Goal: Information Seeking & Learning: Learn about a topic

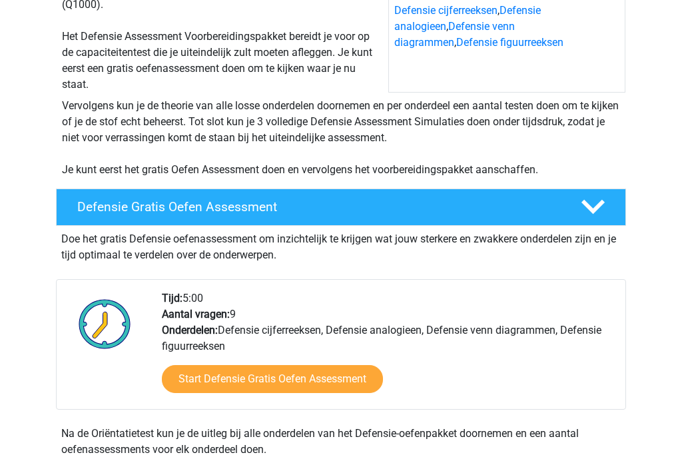
scroll to position [191, 0]
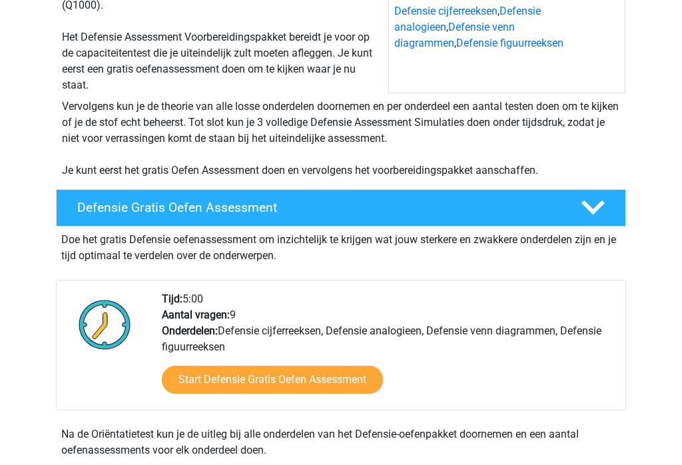
click at [316, 378] on link "Start Defensie Gratis Oefen Assessment" at bounding box center [272, 380] width 221 height 28
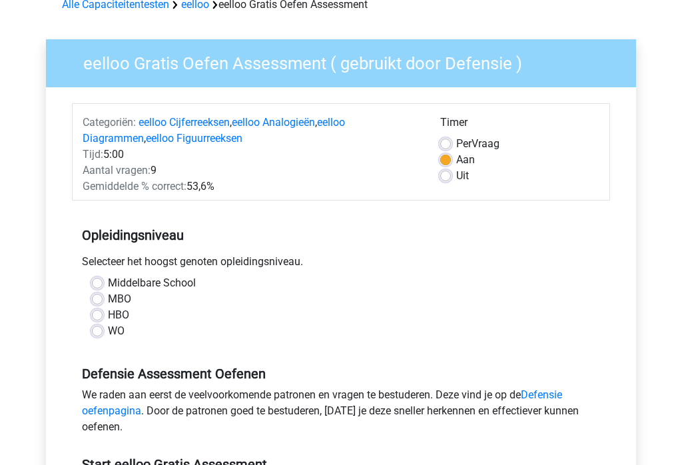
scroll to position [71, 0]
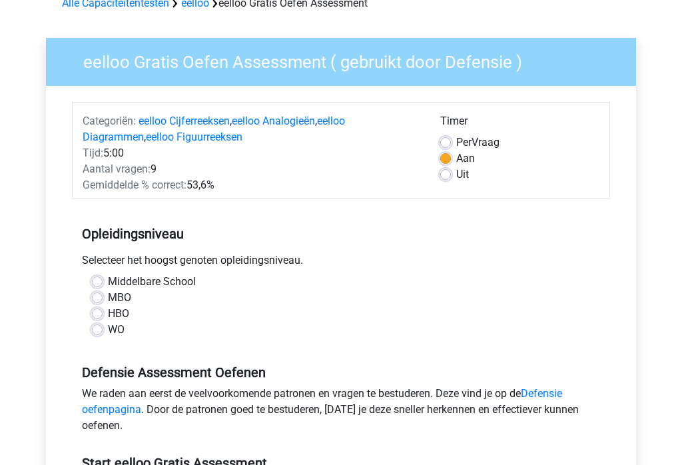
click at [108, 313] on label "HBO" at bounding box center [118, 315] width 21 height 16
click at [101, 313] on input "HBO" at bounding box center [97, 313] width 11 height 13
radio input "true"
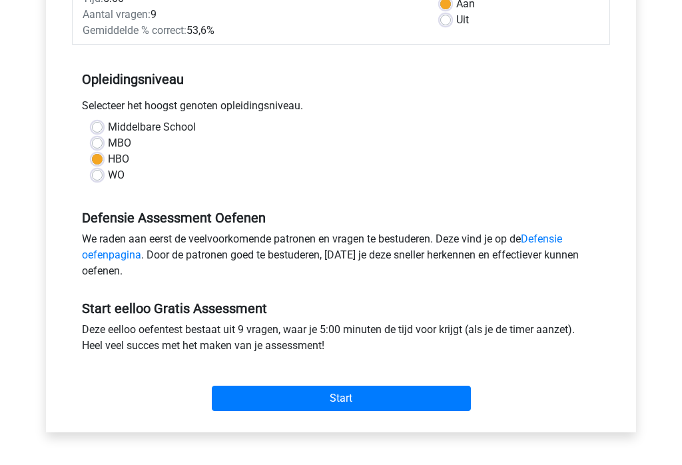
scroll to position [226, 0]
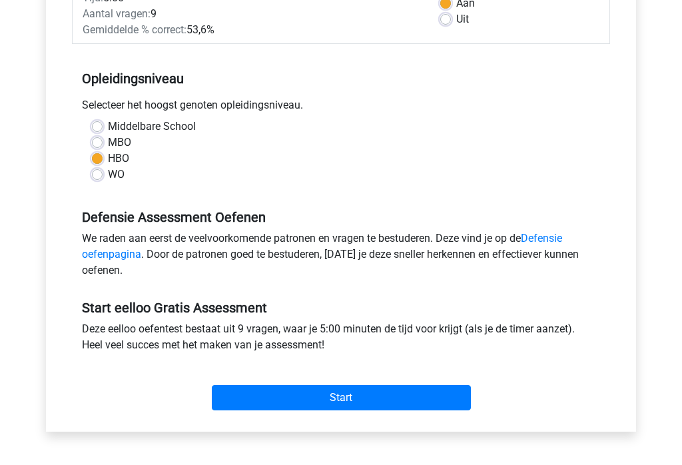
click at [350, 395] on input "Start" at bounding box center [341, 398] width 259 height 25
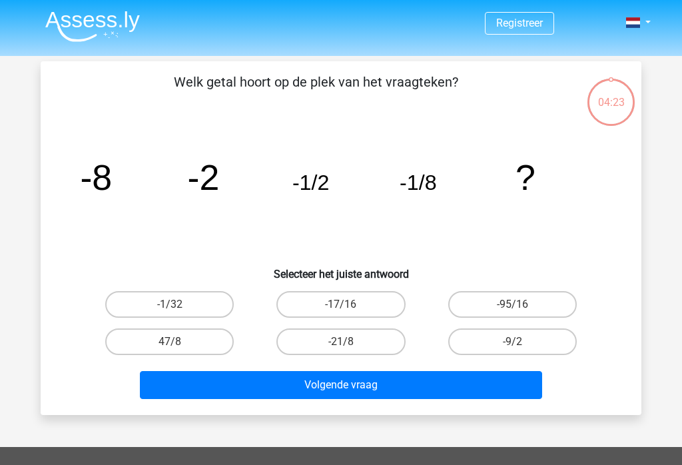
click at [181, 307] on label "-1/32" at bounding box center [169, 304] width 129 height 27
click at [179, 307] on input "-1/32" at bounding box center [174, 309] width 9 height 9
radio input "true"
click at [360, 389] on button "Volgende vraag" at bounding box center [341, 385] width 403 height 28
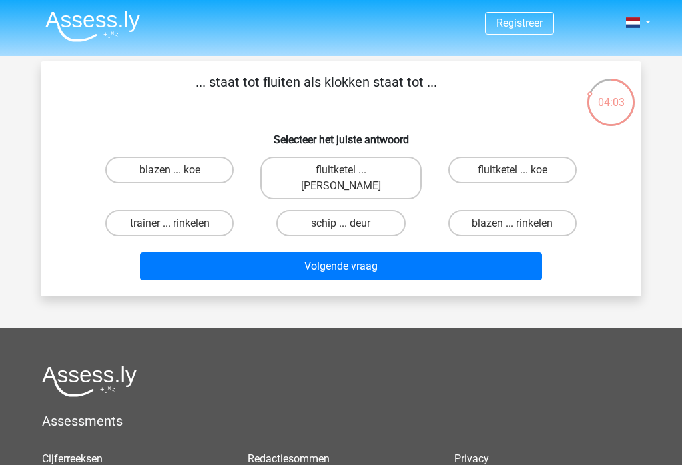
click at [346, 167] on label "fluitketel ... luiden" at bounding box center [341, 178] width 161 height 43
click at [346, 170] on input "fluitketel ... luiden" at bounding box center [345, 174] width 9 height 9
radio input "true"
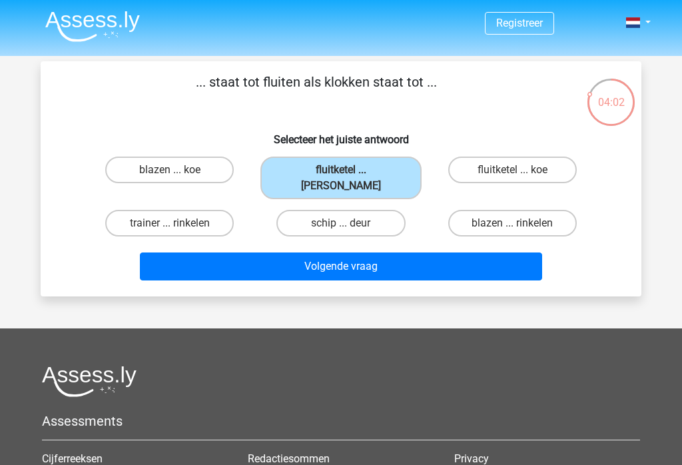
click at [377, 253] on button "Volgende vraag" at bounding box center [341, 267] width 403 height 28
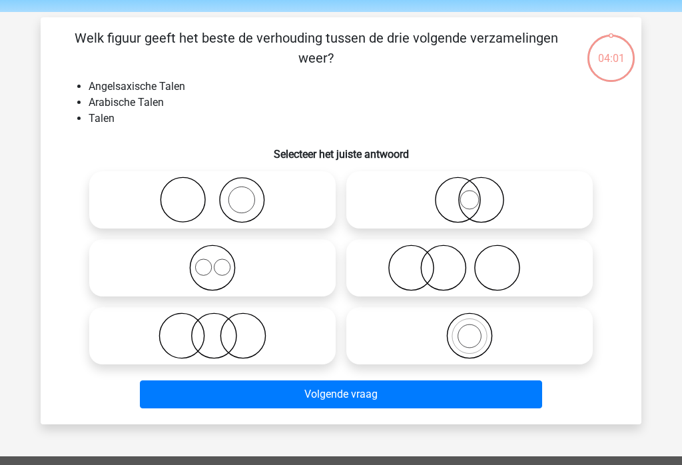
scroll to position [61, 0]
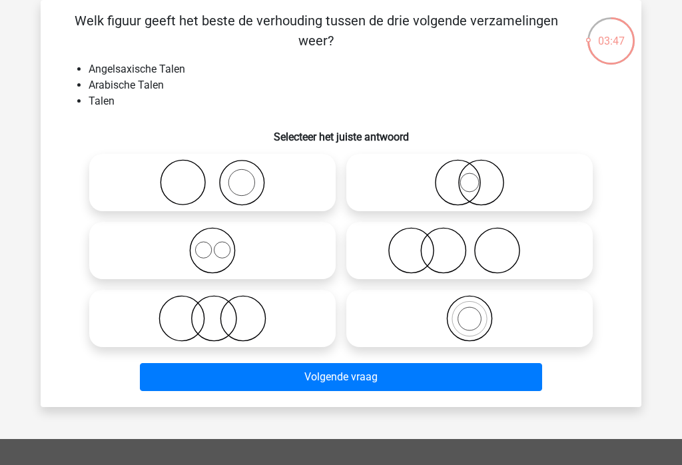
click at [222, 251] on icon at bounding box center [213, 250] width 236 height 47
click at [221, 244] on input "radio" at bounding box center [217, 239] width 9 height 9
radio input "true"
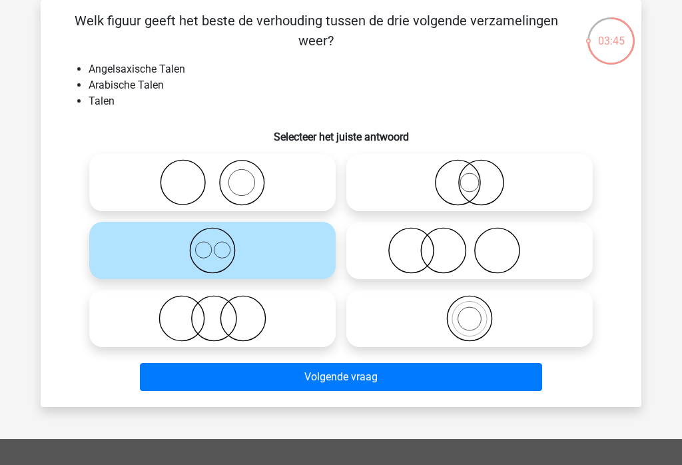
click at [350, 378] on button "Volgende vraag" at bounding box center [341, 377] width 403 height 28
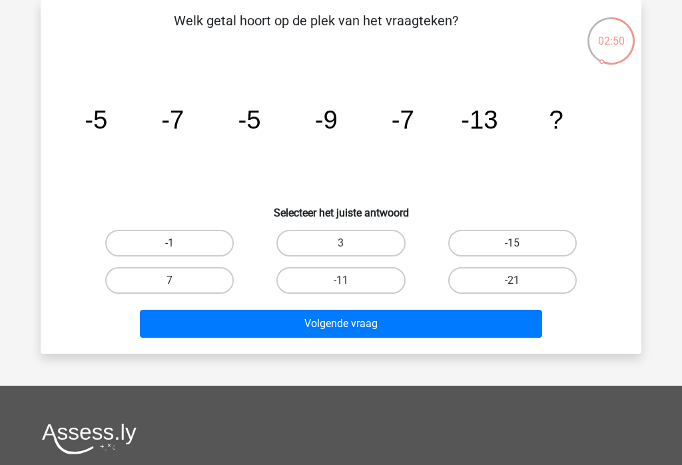
click at [346, 281] on input "-11" at bounding box center [345, 285] width 9 height 9
radio input "true"
click at [342, 326] on button "Volgende vraag" at bounding box center [341, 324] width 403 height 28
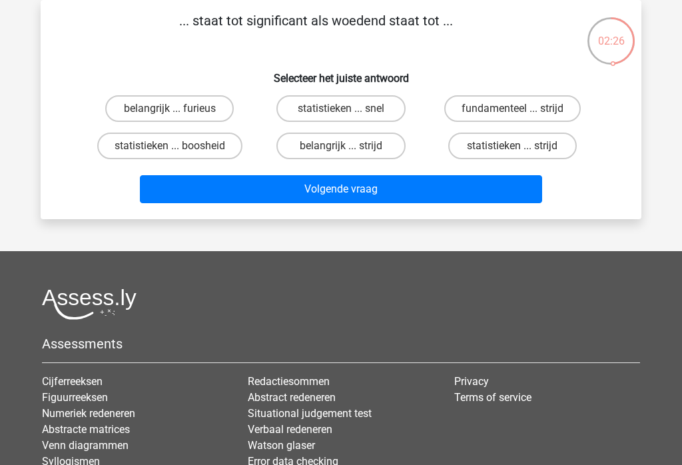
click at [329, 147] on label "belangrijk ... strijd" at bounding box center [341, 146] width 129 height 27
click at [341, 147] on input "belangrijk ... strijd" at bounding box center [345, 150] width 9 height 9
radio input "true"
click at [366, 192] on button "Volgende vraag" at bounding box center [341, 189] width 403 height 28
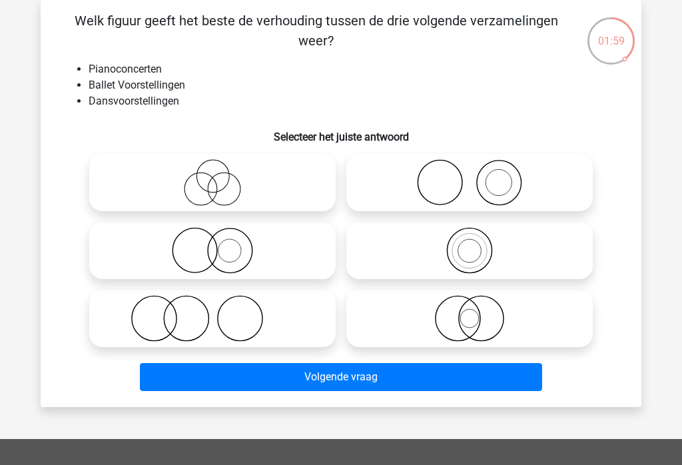
click at [223, 252] on icon at bounding box center [213, 250] width 236 height 47
click at [221, 244] on input "radio" at bounding box center [217, 239] width 9 height 9
radio input "true"
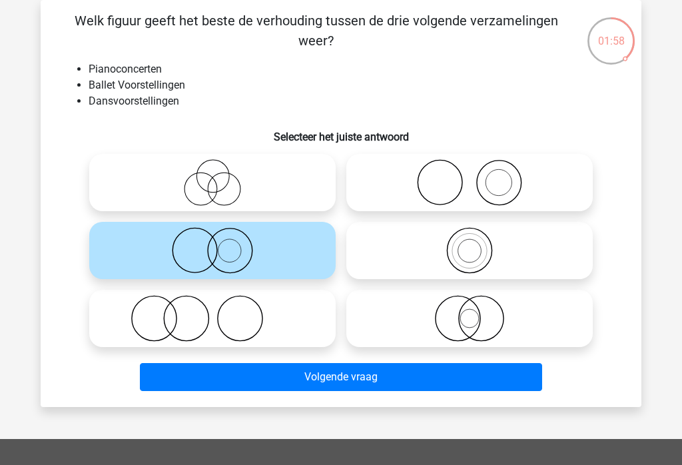
click at [344, 377] on button "Volgende vraag" at bounding box center [341, 377] width 403 height 28
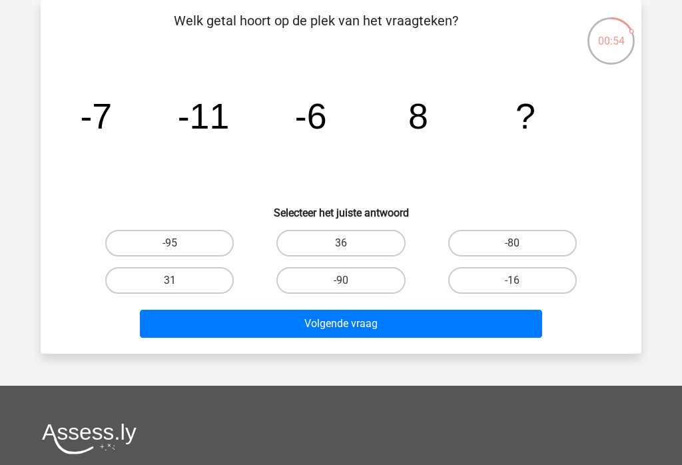
click at [169, 283] on label "31" at bounding box center [169, 280] width 129 height 27
click at [170, 283] on input "31" at bounding box center [174, 285] width 9 height 9
radio input "true"
click at [349, 323] on button "Volgende vraag" at bounding box center [341, 324] width 403 height 28
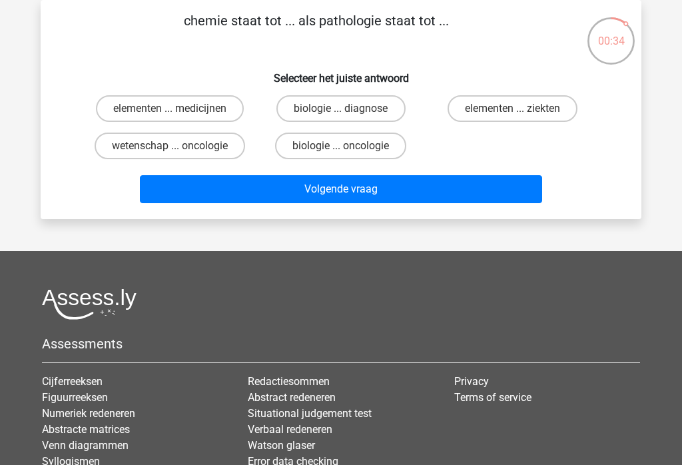
click at [183, 148] on label "wetenschap ... oncologie" at bounding box center [170, 146] width 151 height 27
click at [179, 148] on input "wetenschap ... oncologie" at bounding box center [174, 150] width 9 height 9
radio input "true"
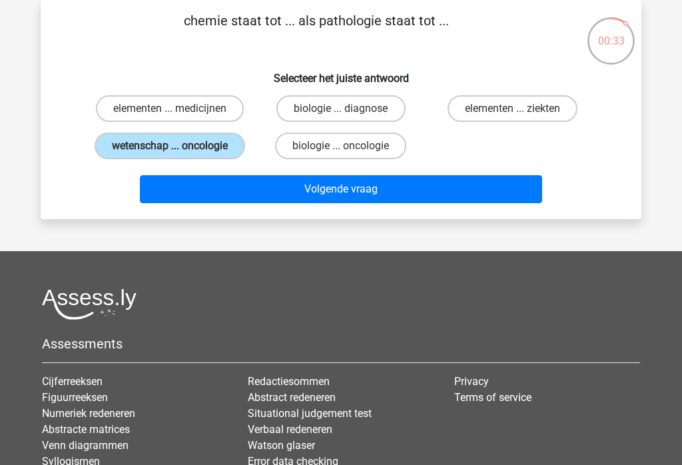
click at [373, 203] on button "Volgende vraag" at bounding box center [341, 189] width 403 height 28
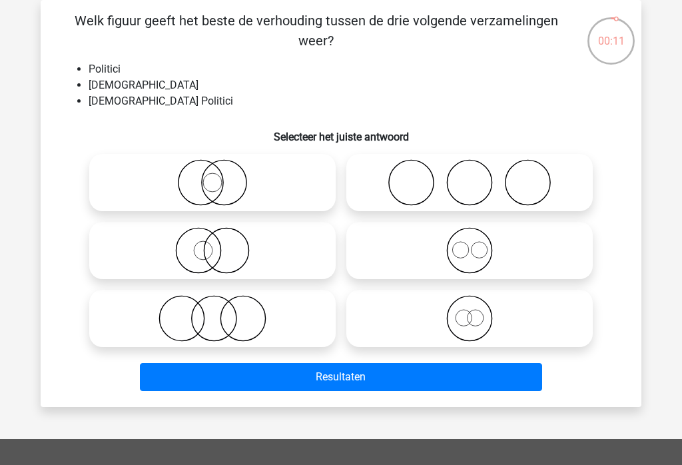
click at [234, 241] on icon at bounding box center [213, 250] width 236 height 47
click at [221, 241] on input "radio" at bounding box center [217, 239] width 9 height 9
radio input "true"
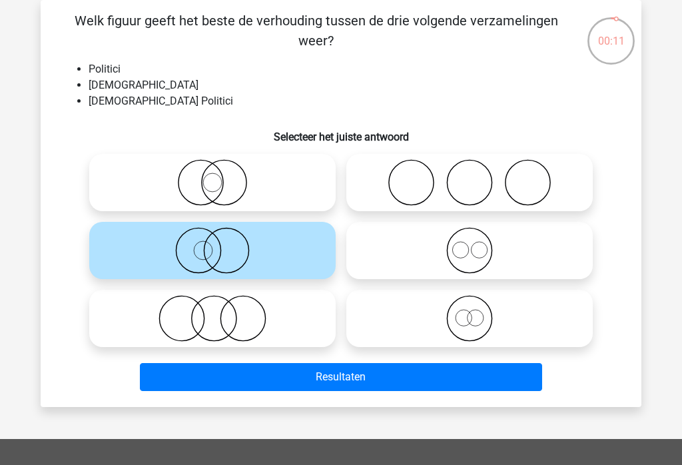
click at [388, 378] on button "Resultaten" at bounding box center [341, 377] width 403 height 28
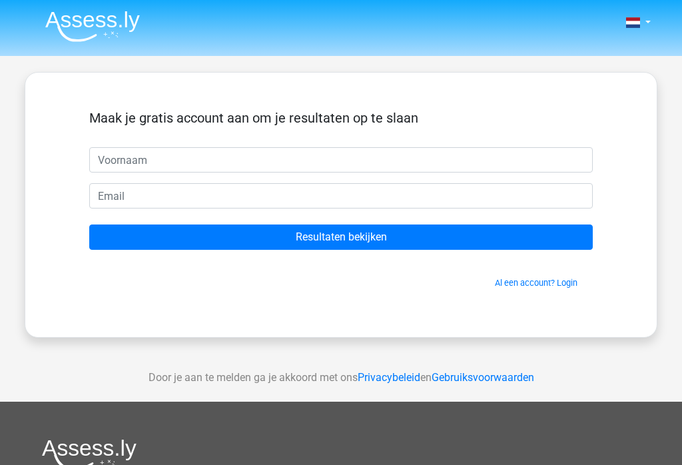
click at [352, 235] on input "Resultaten bekijken" at bounding box center [341, 237] width 504 height 25
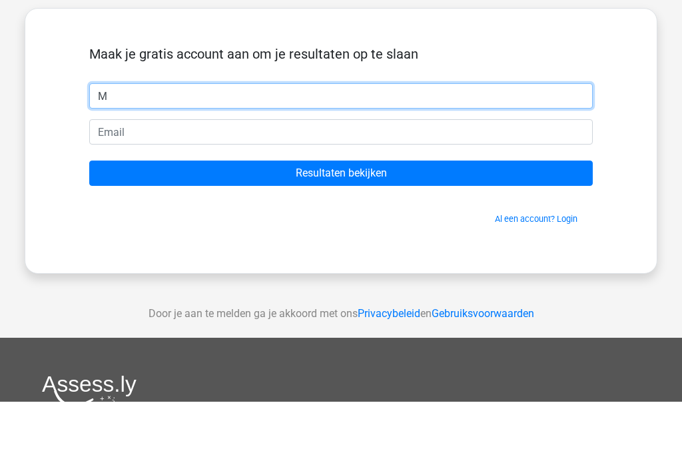
type input "M"
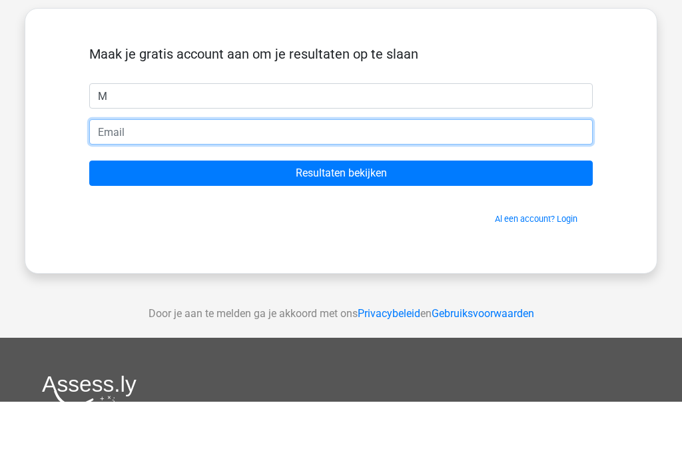
click at [117, 183] on input "email" at bounding box center [341, 195] width 504 height 25
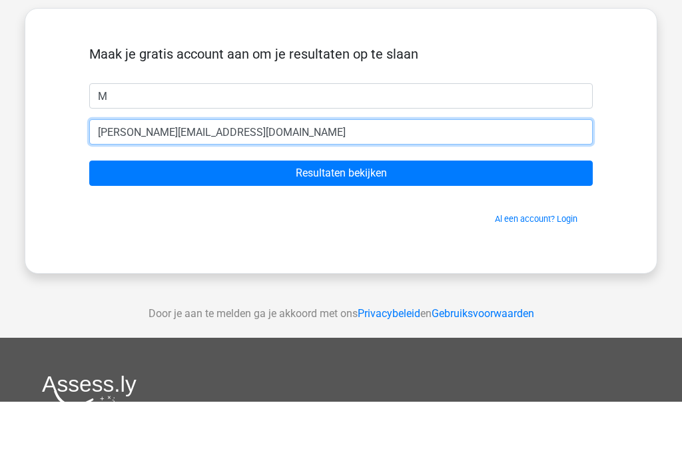
type input "m.alberts@live.nl"
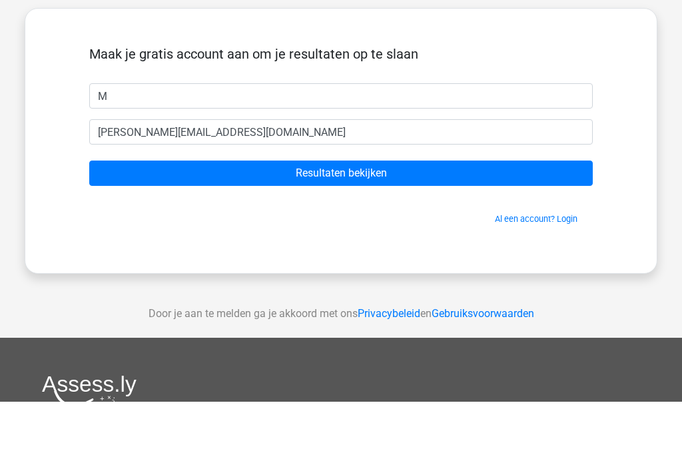
click at [357, 225] on input "Resultaten bekijken" at bounding box center [341, 237] width 504 height 25
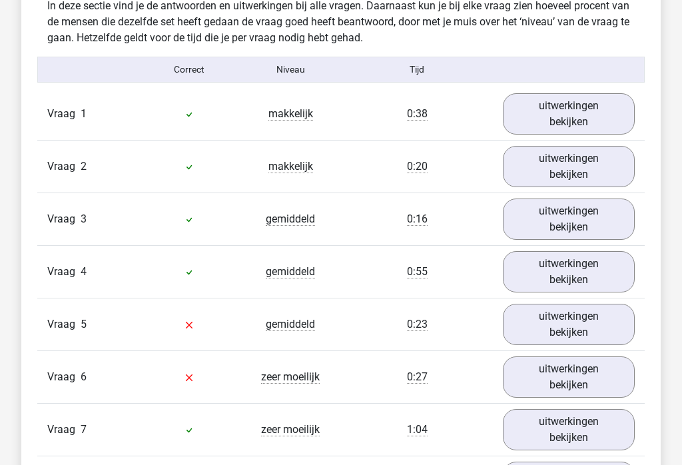
scroll to position [1415, 0]
click at [572, 327] on link "uitwerkingen bekijken" at bounding box center [569, 324] width 132 height 41
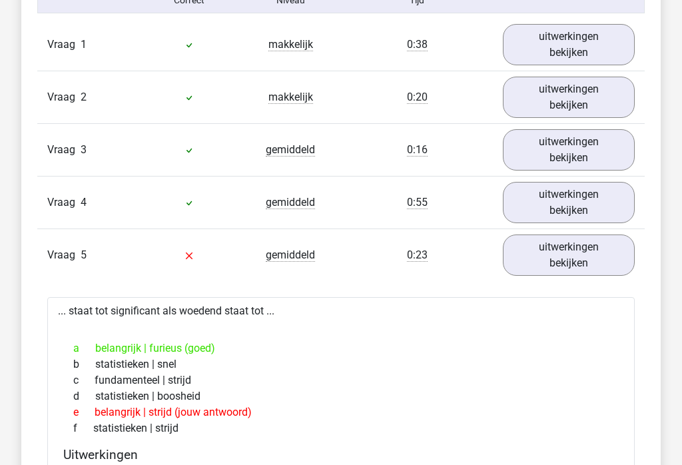
scroll to position [1484, 0]
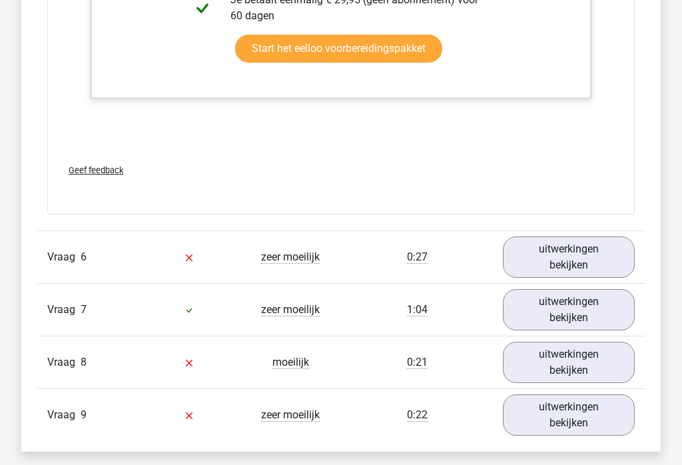
click at [575, 255] on link "uitwerkingen bekijken" at bounding box center [569, 257] width 132 height 41
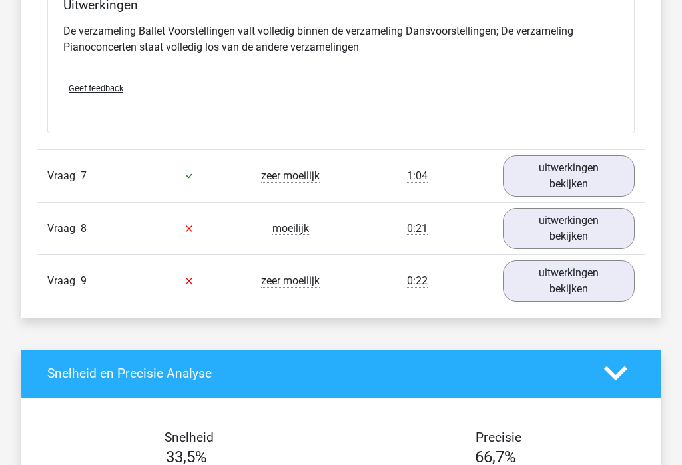
scroll to position [2842, 0]
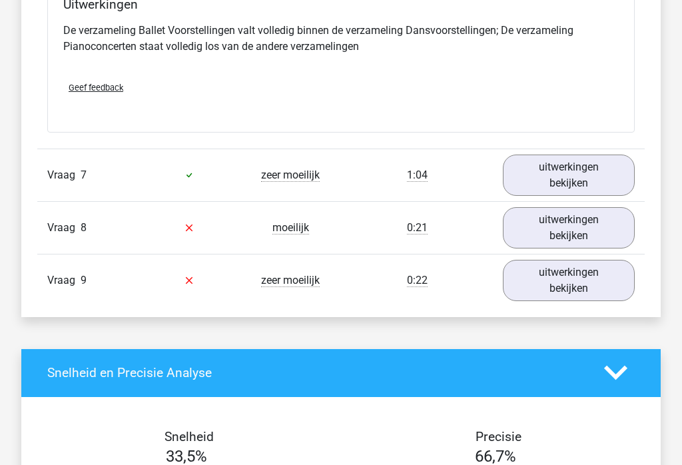
click at [574, 171] on link "uitwerkingen bekijken" at bounding box center [569, 175] width 132 height 41
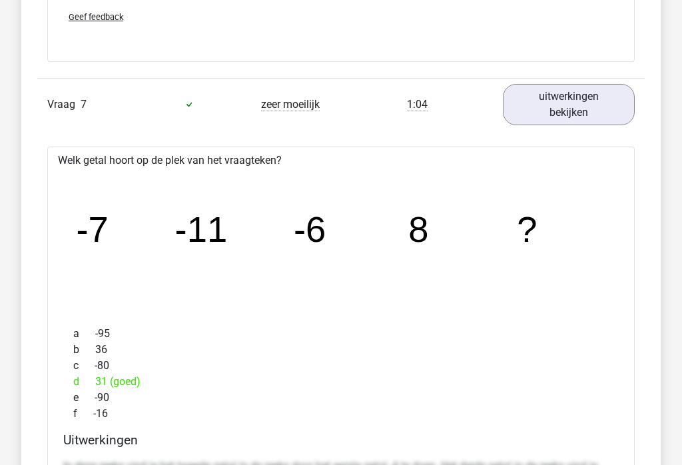
scroll to position [2915, 0]
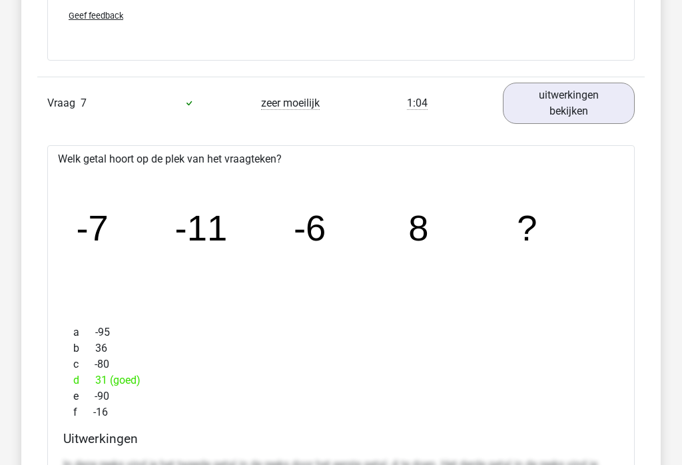
click at [576, 101] on link "uitwerkingen bekijken" at bounding box center [569, 103] width 132 height 41
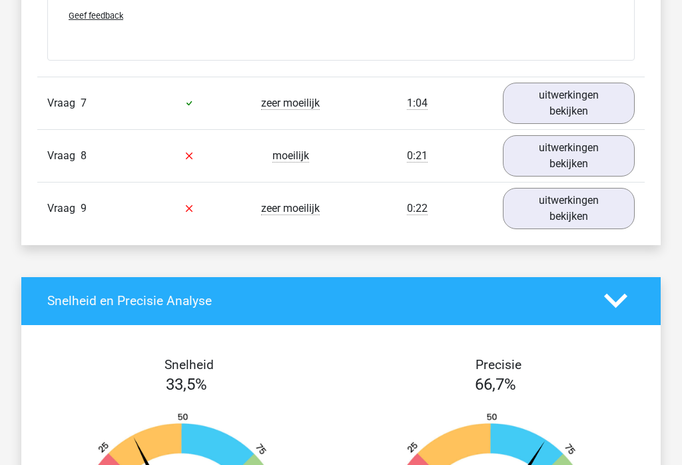
click at [584, 155] on link "uitwerkingen bekijken" at bounding box center [569, 155] width 132 height 41
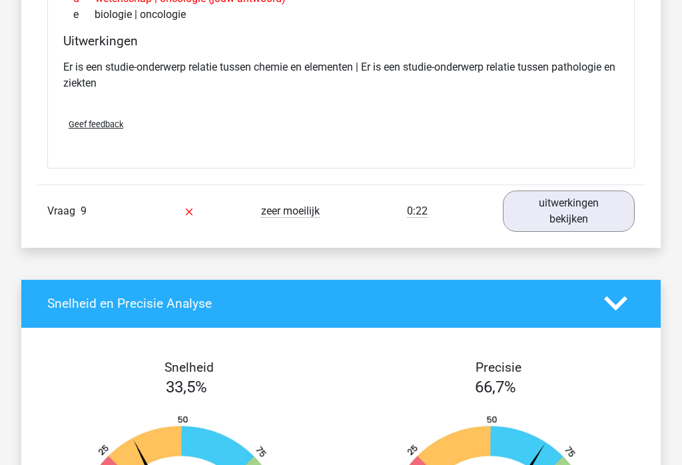
scroll to position [3216, 0]
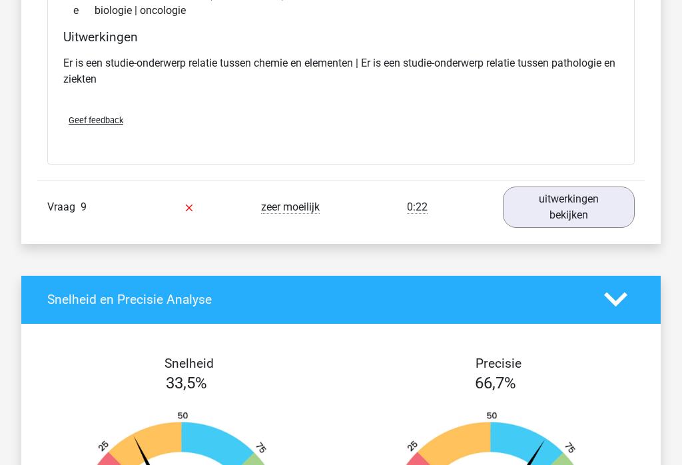
click at [575, 207] on link "uitwerkingen bekijken" at bounding box center [569, 207] width 132 height 41
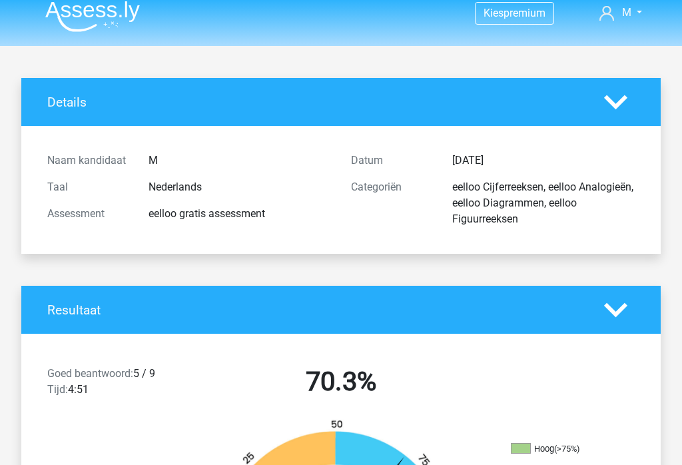
scroll to position [0, 0]
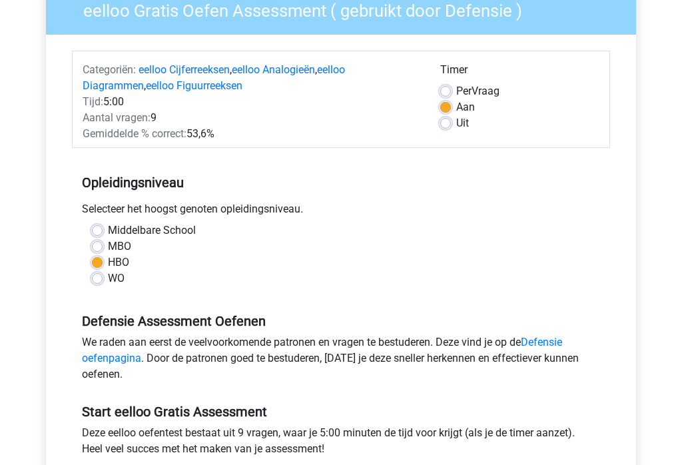
scroll to position [123, 0]
click at [108, 247] on label "MBO" at bounding box center [119, 247] width 23 height 16
click at [96, 247] on input "MBO" at bounding box center [97, 245] width 11 height 13
radio input "true"
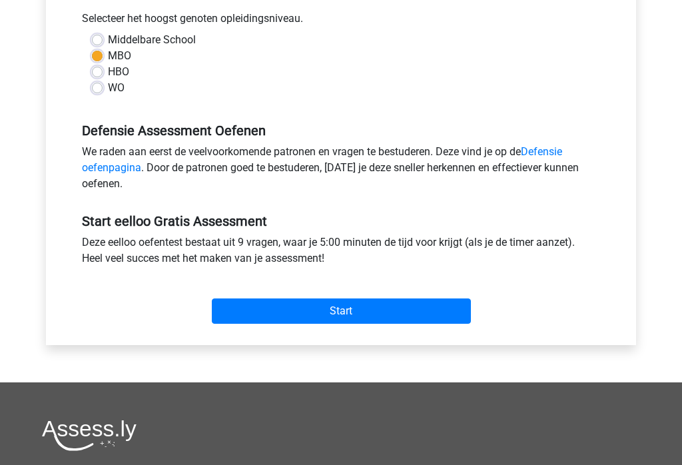
scroll to position [313, 0]
click at [340, 313] on input "Start" at bounding box center [341, 311] width 259 height 25
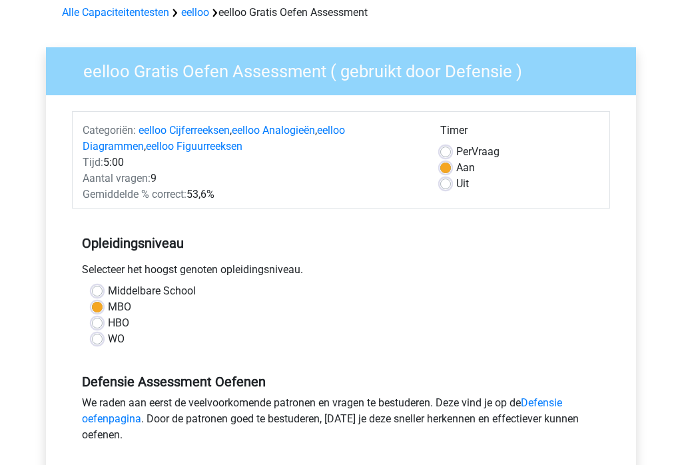
scroll to position [0, 0]
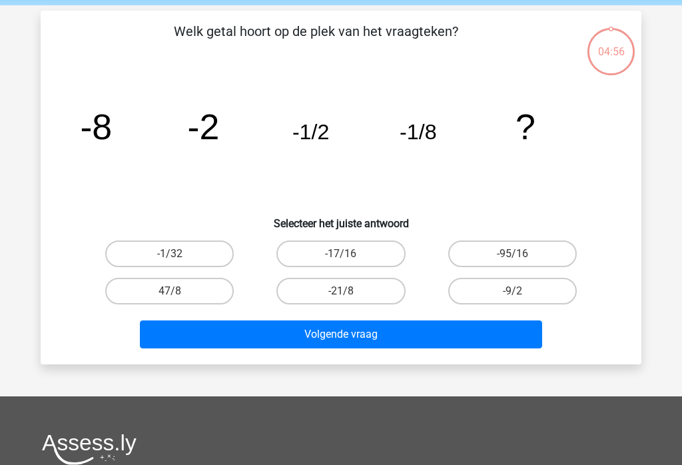
scroll to position [52, 0]
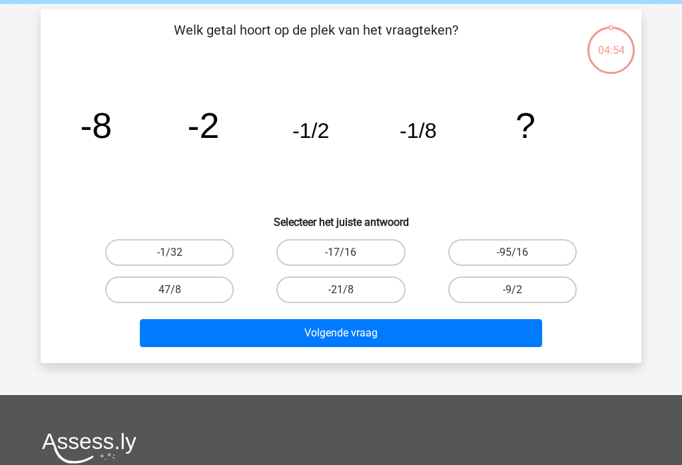
click at [169, 250] on label "-1/32" at bounding box center [169, 252] width 129 height 27
click at [170, 253] on input "-1/32" at bounding box center [174, 257] width 9 height 9
radio input "true"
click at [355, 337] on button "Volgende vraag" at bounding box center [341, 333] width 403 height 28
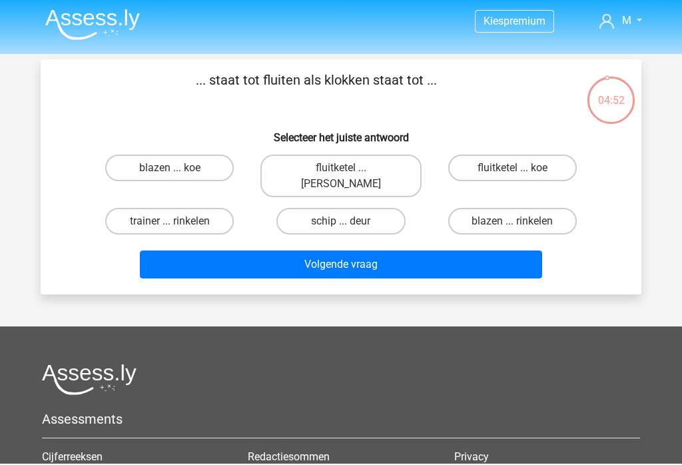
scroll to position [0, 0]
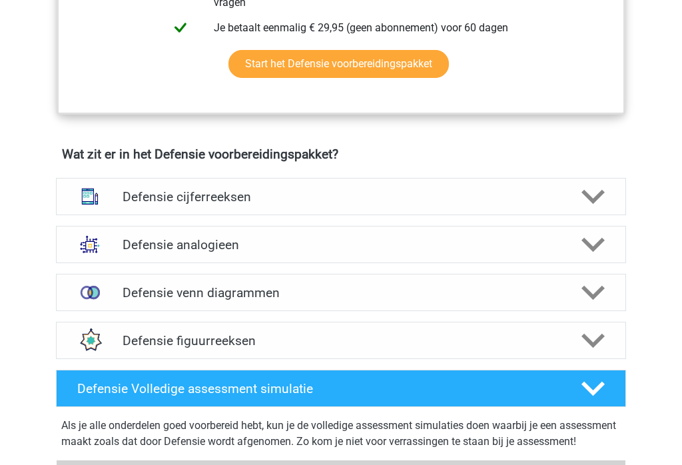
scroll to position [857, 0]
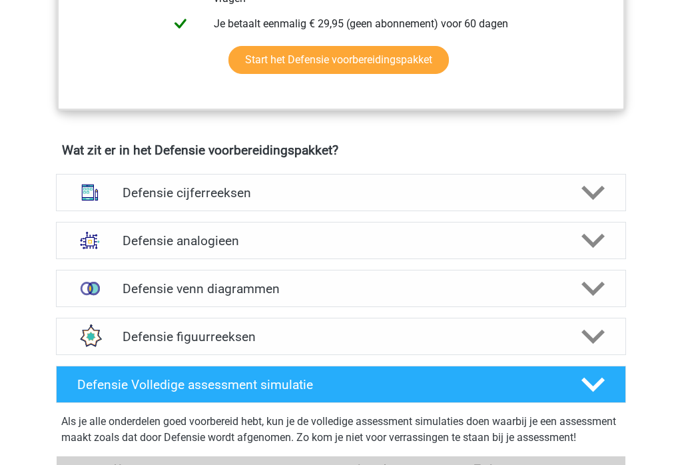
click at [598, 197] on icon at bounding box center [593, 193] width 23 height 23
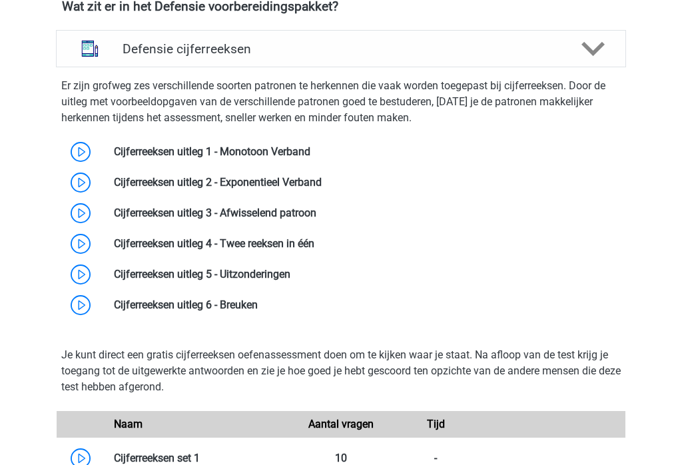
scroll to position [1002, 0]
click at [311, 151] on link at bounding box center [311, 151] width 0 height 13
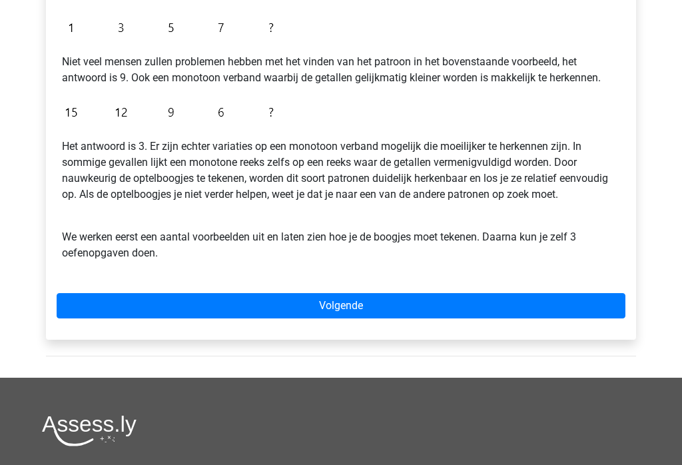
scroll to position [364, 0]
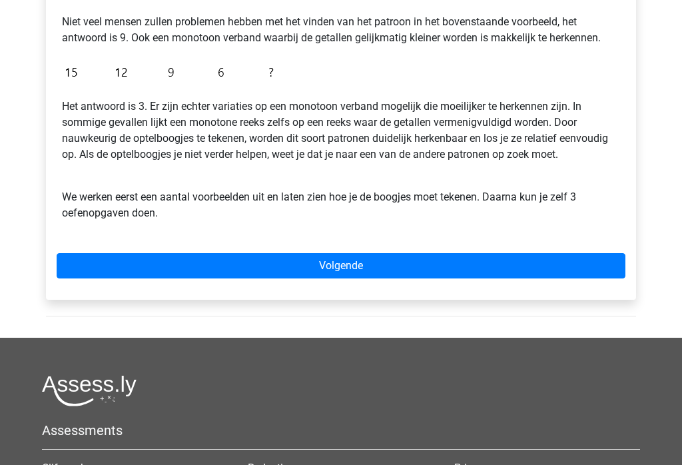
click at [346, 264] on link "Volgende" at bounding box center [341, 265] width 569 height 25
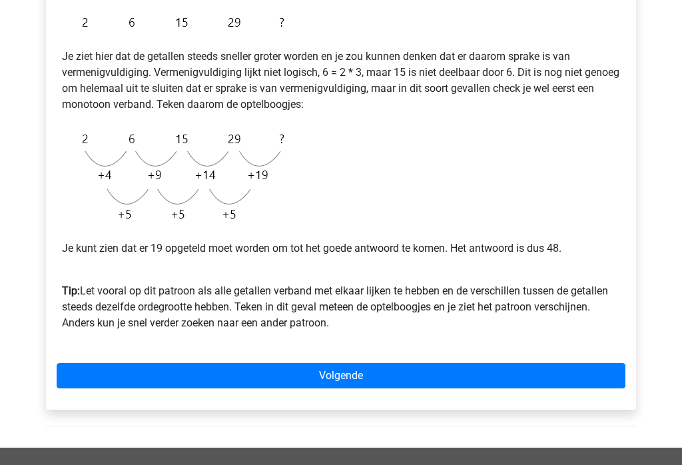
scroll to position [271, 0]
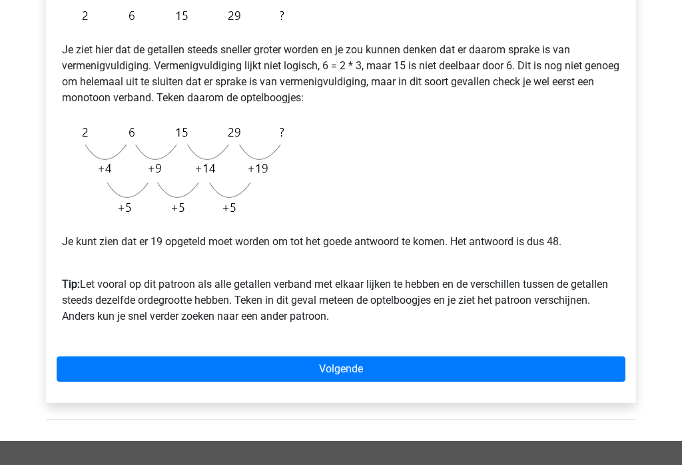
click at [348, 372] on link "Volgende" at bounding box center [341, 369] width 569 height 25
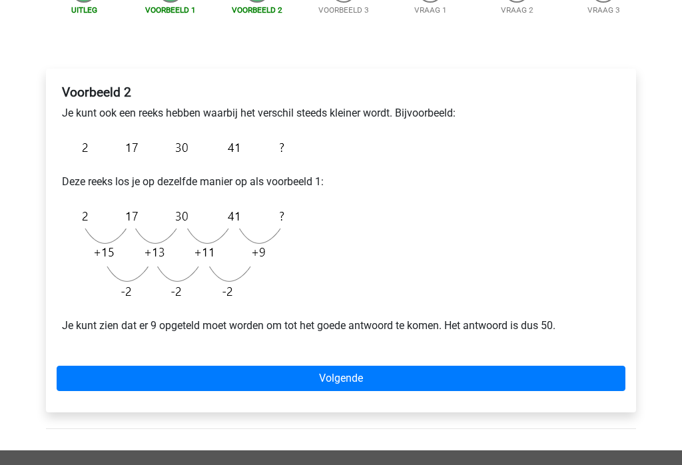
scroll to position [166, 0]
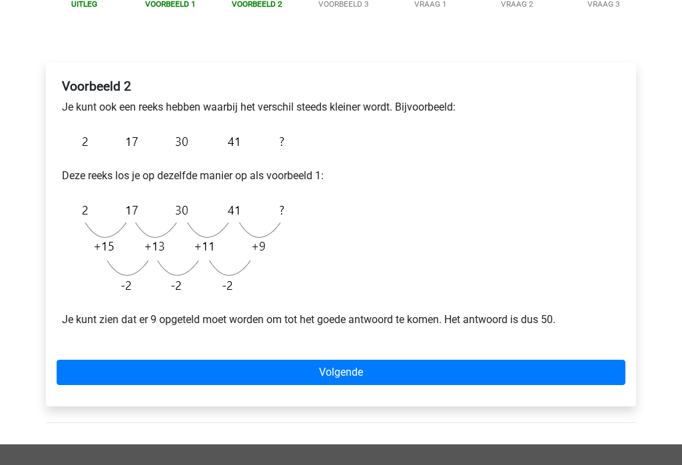
click at [351, 378] on link "Volgende" at bounding box center [341, 372] width 569 height 25
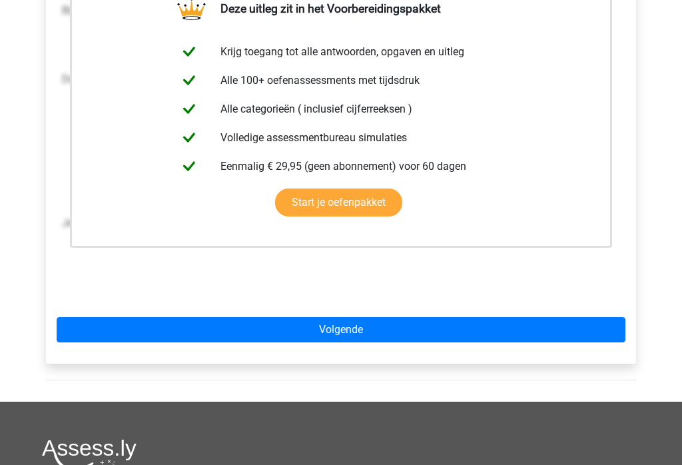
scroll to position [326, 0]
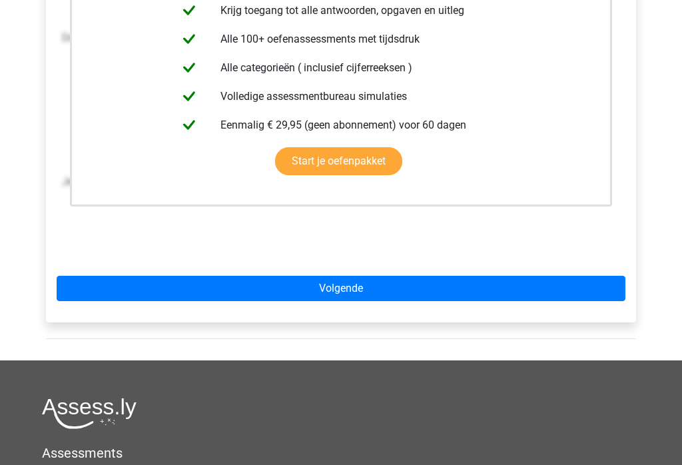
click at [337, 289] on link "Volgende" at bounding box center [341, 289] width 569 height 25
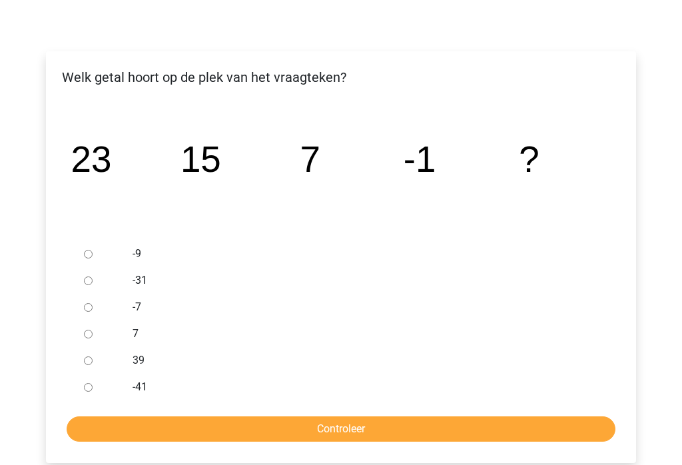
scroll to position [177, 0]
click at [96, 253] on div at bounding box center [101, 254] width 44 height 27
click at [99, 253] on div at bounding box center [101, 254] width 44 height 27
click at [93, 256] on input "-9" at bounding box center [88, 255] width 9 height 9
radio input "true"
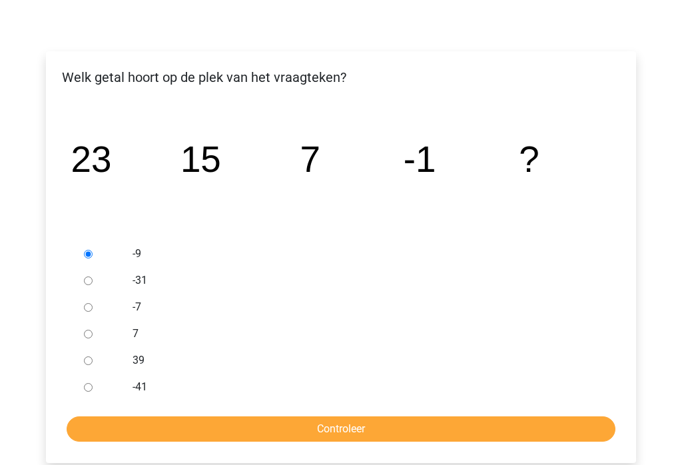
click at [366, 428] on input "Controleer" at bounding box center [341, 429] width 549 height 25
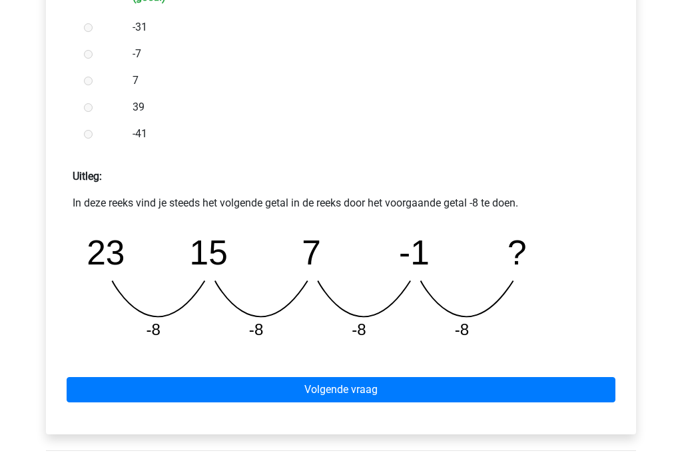
scroll to position [458, 0]
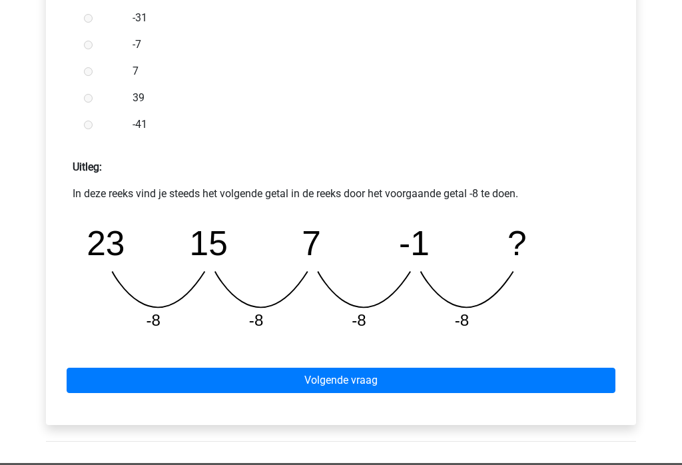
click at [344, 380] on link "Volgende vraag" at bounding box center [341, 380] width 549 height 25
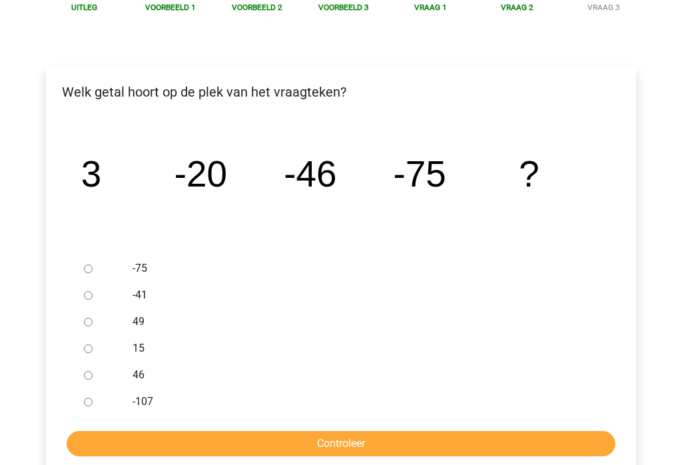
scroll to position [163, 0]
click at [93, 405] on input "-107" at bounding box center [88, 402] width 9 height 9
radio input "true"
click at [327, 444] on input "Controleer" at bounding box center [341, 443] width 549 height 25
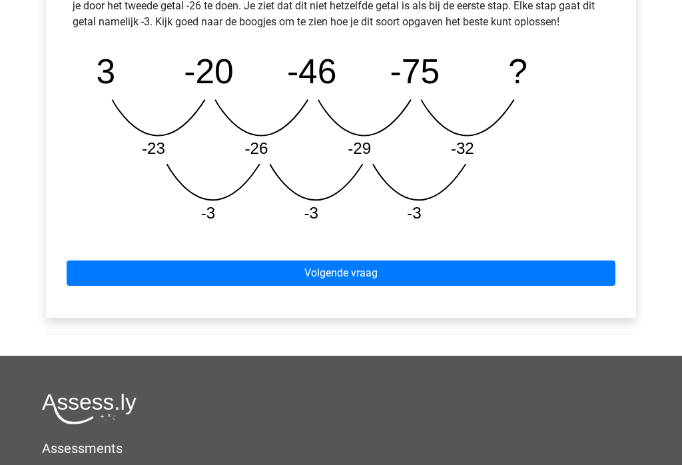
scroll to position [682, 0]
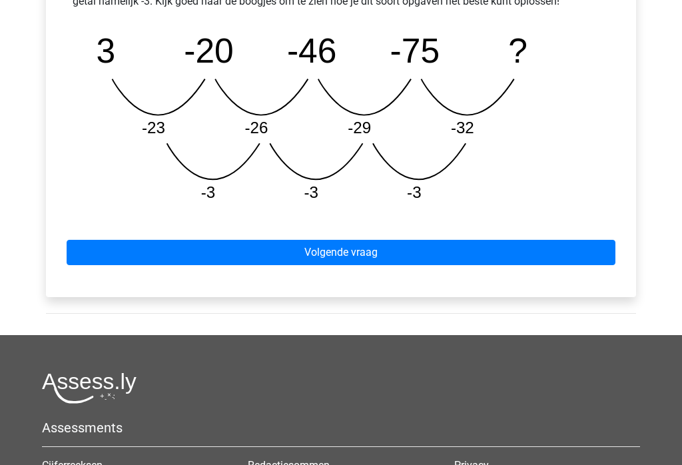
click at [338, 254] on link "Volgende vraag" at bounding box center [341, 253] width 549 height 25
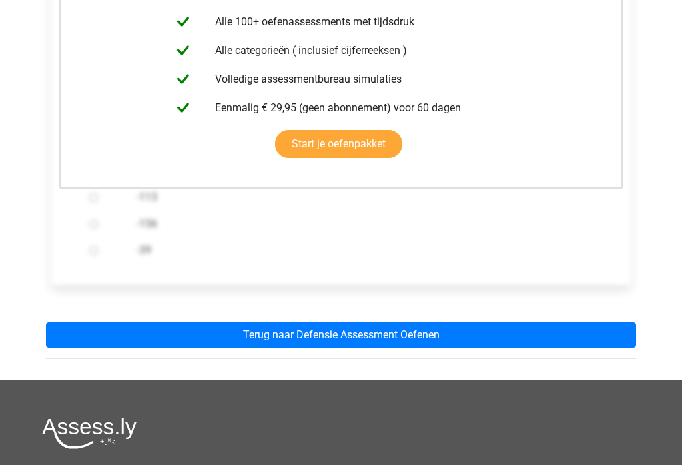
scroll to position [330, 0]
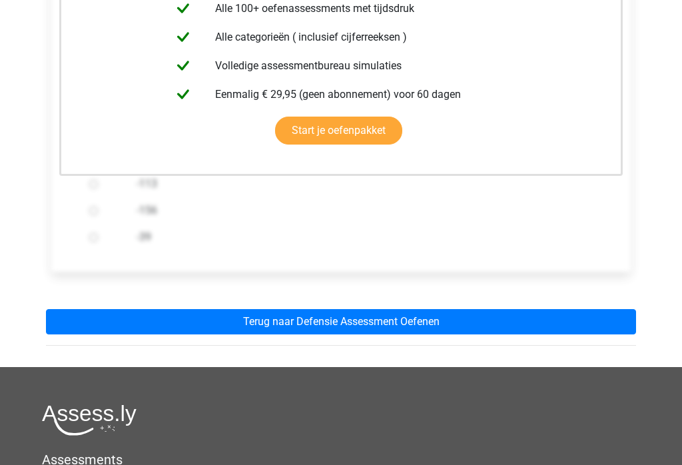
click at [379, 328] on link "Terug naar Defensie Assessment Oefenen" at bounding box center [341, 322] width 590 height 25
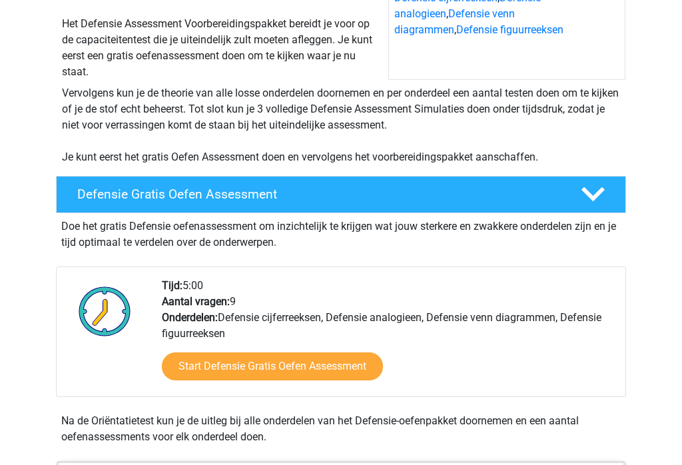
scroll to position [206, 0]
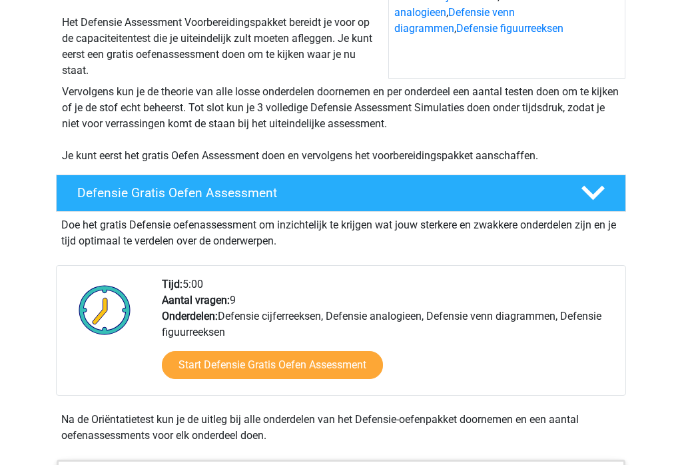
click at [591, 195] on polygon at bounding box center [593, 193] width 23 height 15
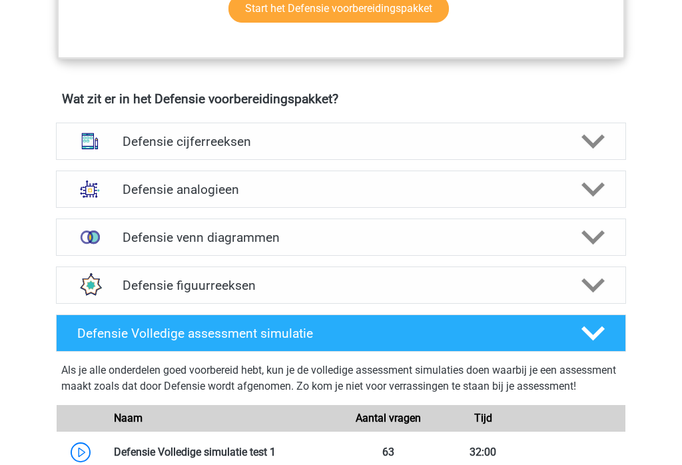
click at [594, 191] on polygon at bounding box center [593, 190] width 23 height 15
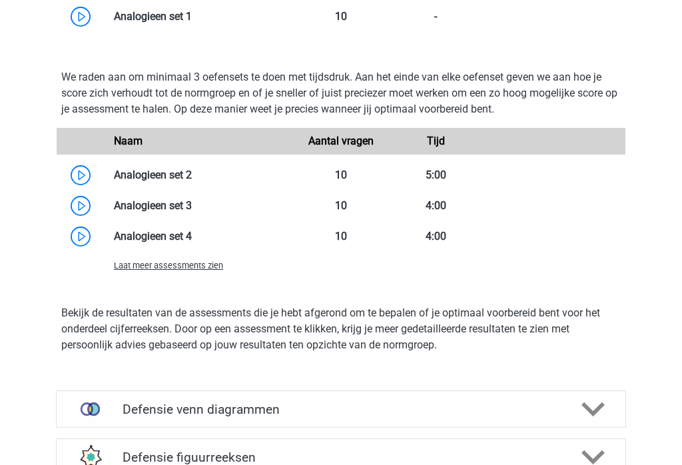
scroll to position [1382, 0]
click at [192, 177] on link at bounding box center [192, 175] width 0 height 13
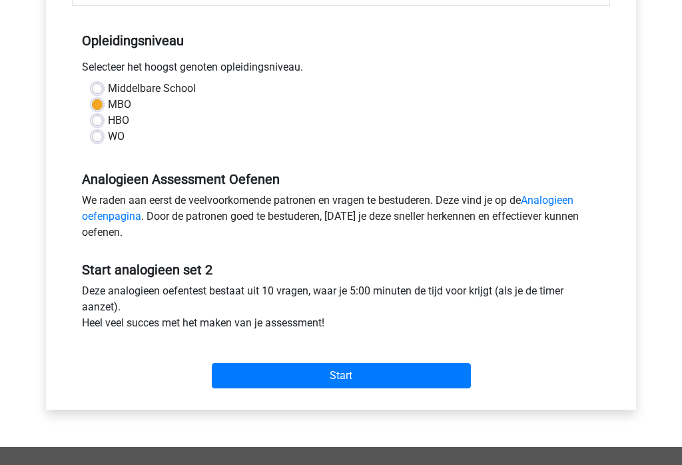
scroll to position [262, 0]
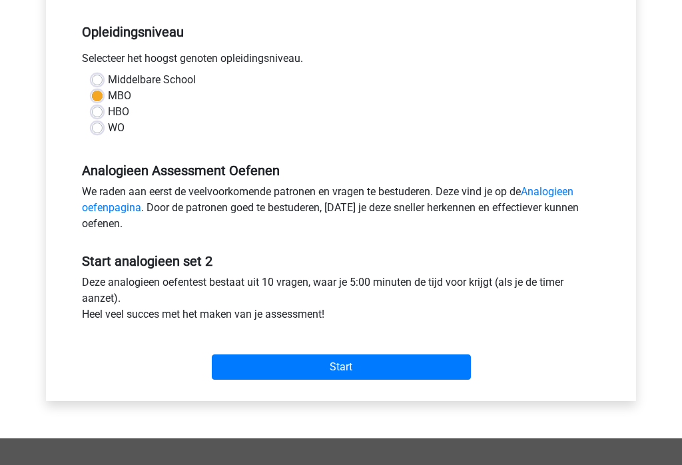
click at [342, 369] on input "Start" at bounding box center [341, 367] width 259 height 25
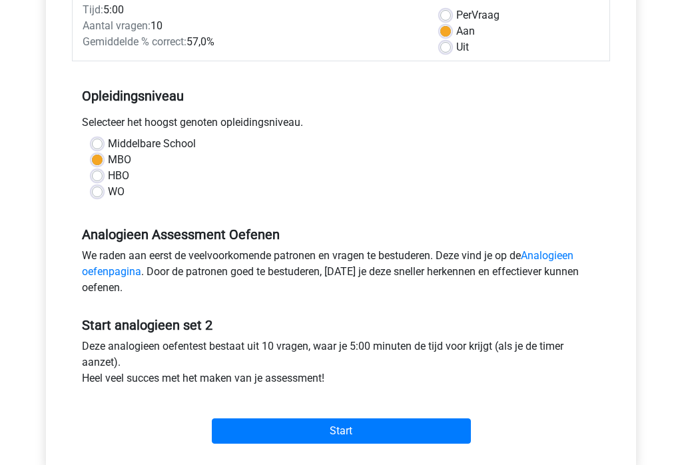
scroll to position [41, 0]
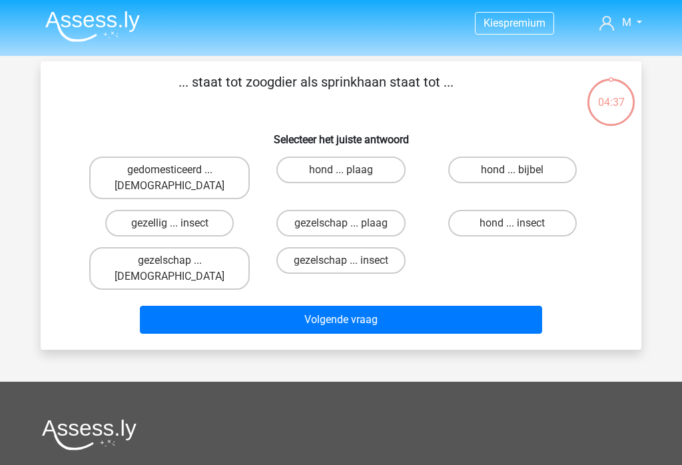
click at [528, 211] on label "hond ... insect" at bounding box center [512, 223] width 129 height 27
click at [521, 223] on input "hond ... insect" at bounding box center [516, 227] width 9 height 9
radio input "true"
click at [384, 306] on button "Volgende vraag" at bounding box center [341, 320] width 403 height 28
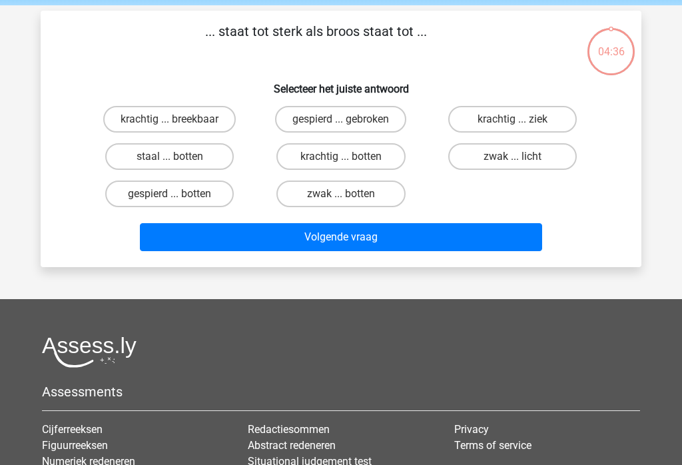
scroll to position [61, 0]
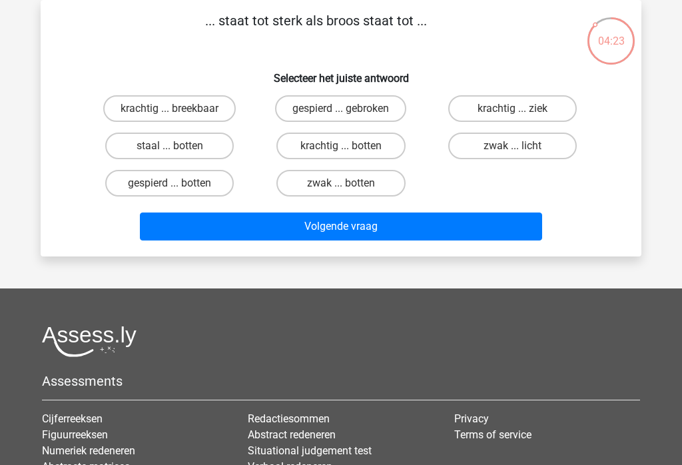
click at [185, 106] on label "krachtig ... breekbaar" at bounding box center [169, 108] width 133 height 27
click at [179, 109] on input "krachtig ... breekbaar" at bounding box center [174, 113] width 9 height 9
radio input "true"
click at [369, 229] on button "Volgende vraag" at bounding box center [341, 227] width 403 height 28
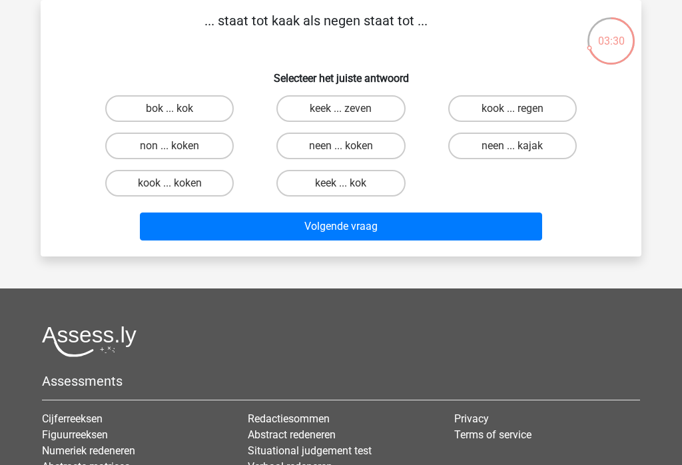
click at [657, 450] on footer "Assessments Cijferreeksen Figuurreeksen Numeriek redeneren Abstracte matrices V…" at bounding box center [341, 465] width 682 height 352
click at [374, 105] on label "keek ... zeven" at bounding box center [341, 108] width 129 height 27
click at [350, 109] on input "keek ... zeven" at bounding box center [345, 113] width 9 height 9
radio input "true"
click at [458, 224] on button "Volgende vraag" at bounding box center [341, 227] width 403 height 28
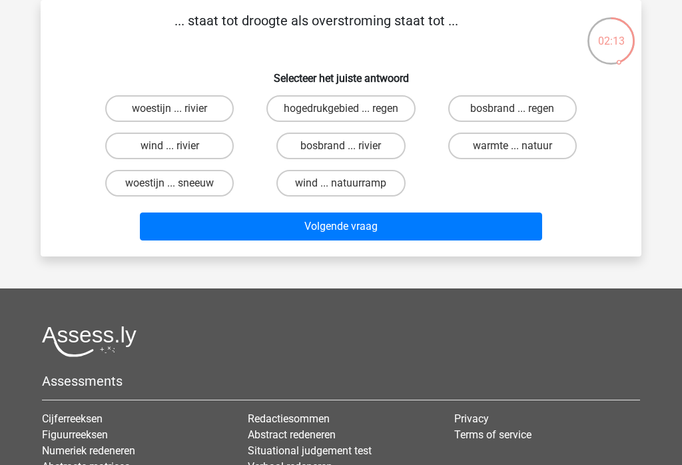
click at [541, 107] on label "bosbrand ... regen" at bounding box center [512, 108] width 129 height 27
click at [521, 109] on input "bosbrand ... regen" at bounding box center [516, 113] width 9 height 9
radio input "true"
click at [414, 217] on button "Volgende vraag" at bounding box center [341, 227] width 403 height 28
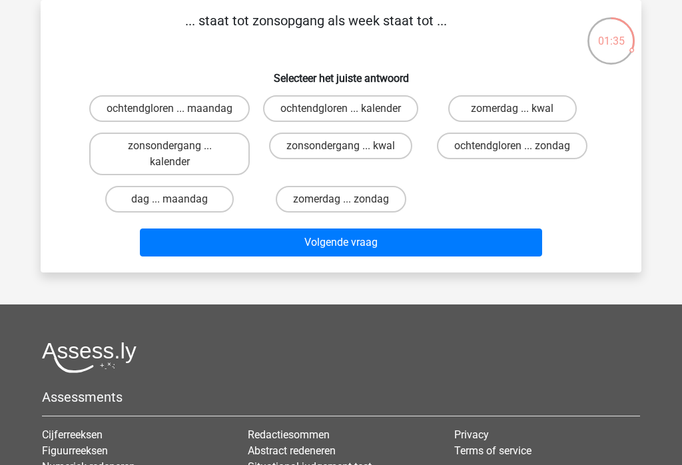
click at [531, 159] on label "ochtendgloren ... zondag" at bounding box center [512, 146] width 151 height 27
click at [521, 155] on input "ochtendgloren ... zondag" at bounding box center [516, 150] width 9 height 9
radio input "true"
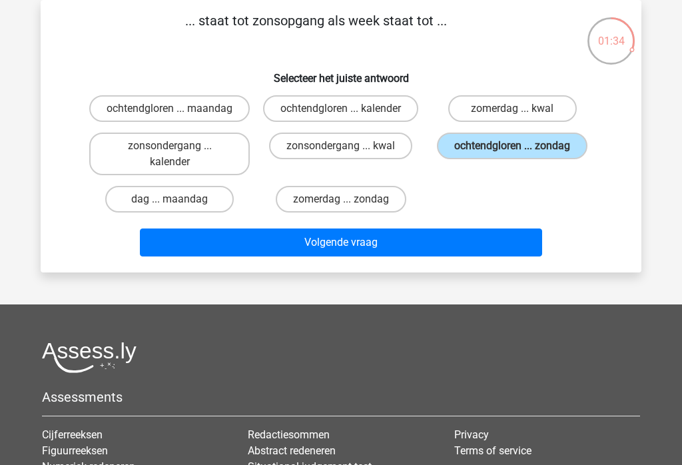
click at [416, 257] on button "Volgende vraag" at bounding box center [341, 243] width 403 height 28
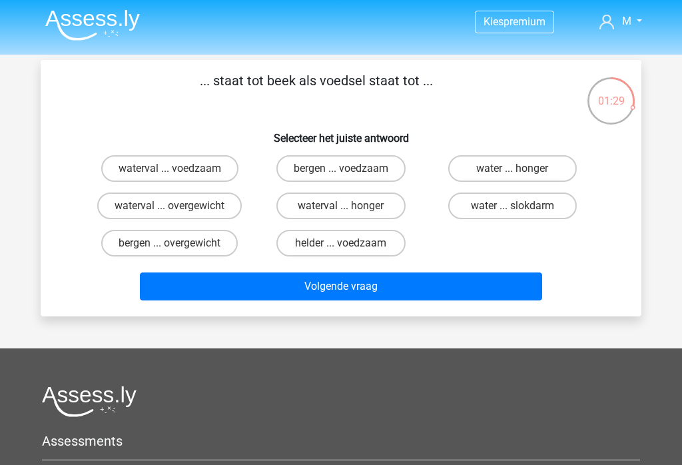
scroll to position [2, 0]
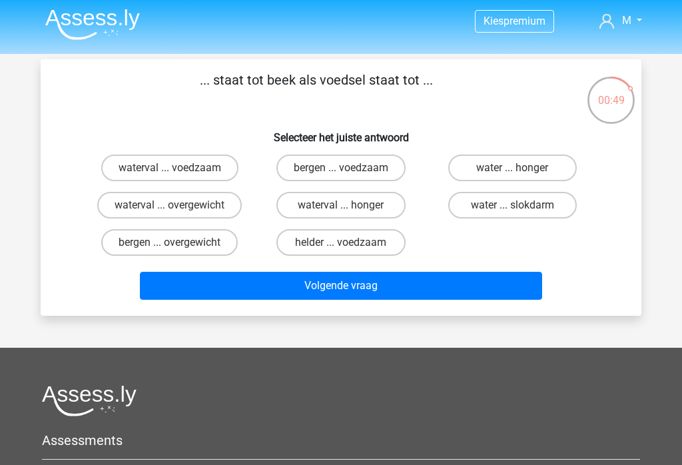
click at [330, 167] on label "bergen ... voedzaam" at bounding box center [341, 168] width 129 height 27
click at [341, 168] on input "bergen ... voedzaam" at bounding box center [345, 172] width 9 height 9
radio input "true"
click at [353, 295] on button "Volgende vraag" at bounding box center [341, 286] width 403 height 28
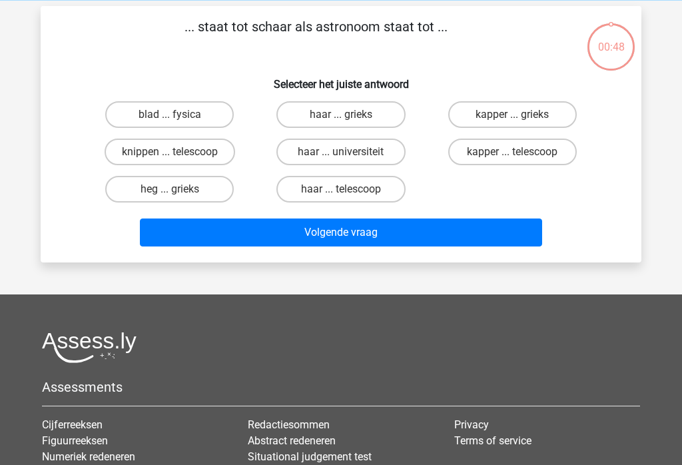
scroll to position [61, 0]
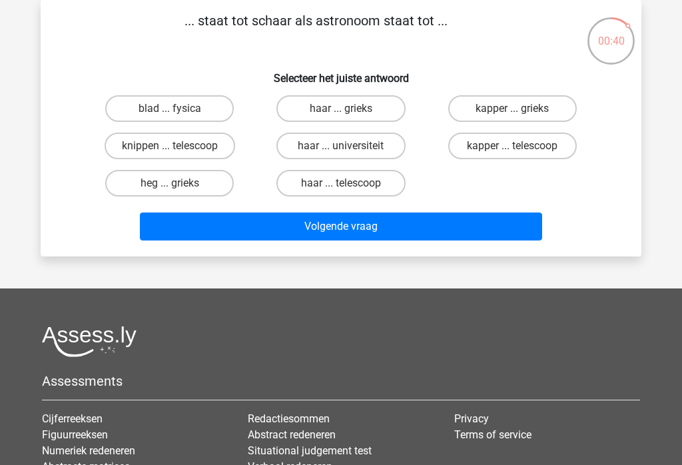
click at [200, 142] on label "knippen ... telescoop" at bounding box center [170, 146] width 131 height 27
click at [179, 146] on input "knippen ... telescoop" at bounding box center [174, 150] width 9 height 9
radio input "true"
click at [381, 229] on button "Volgende vraag" at bounding box center [341, 227] width 403 height 28
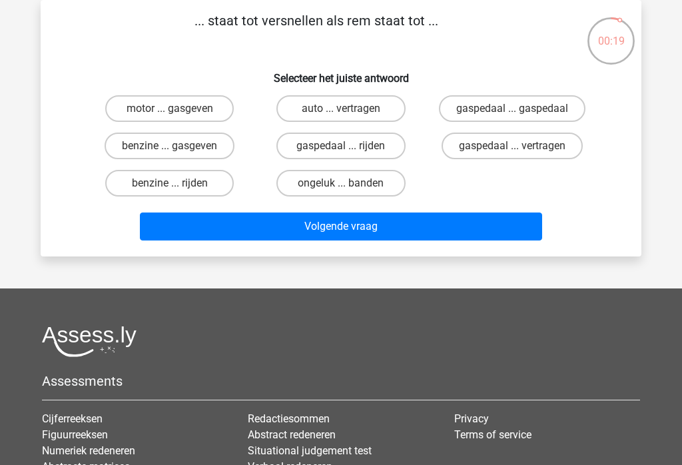
click at [536, 151] on label "gaspedaal ... vertragen" at bounding box center [512, 146] width 141 height 27
click at [521, 151] on input "gaspedaal ... vertragen" at bounding box center [516, 150] width 9 height 9
radio input "true"
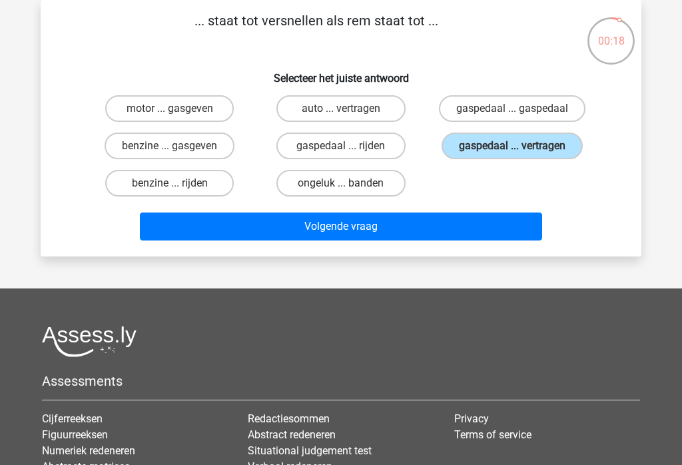
click at [438, 227] on button "Volgende vraag" at bounding box center [341, 227] width 403 height 28
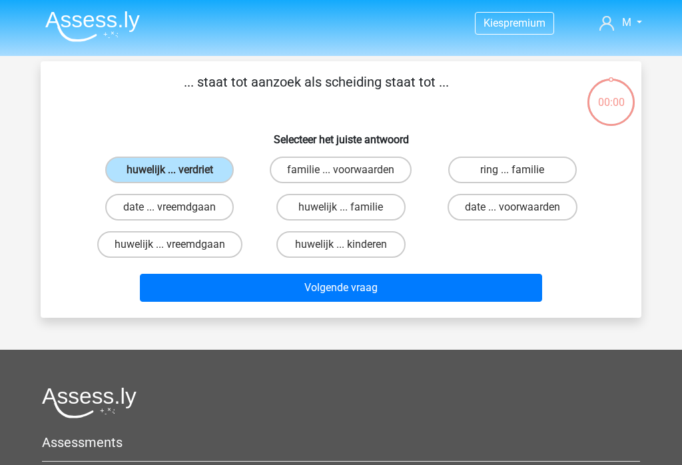
scroll to position [82, 0]
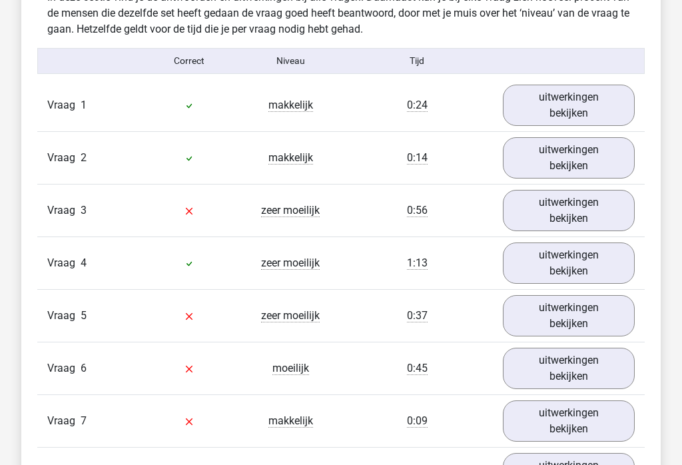
scroll to position [1065, 0]
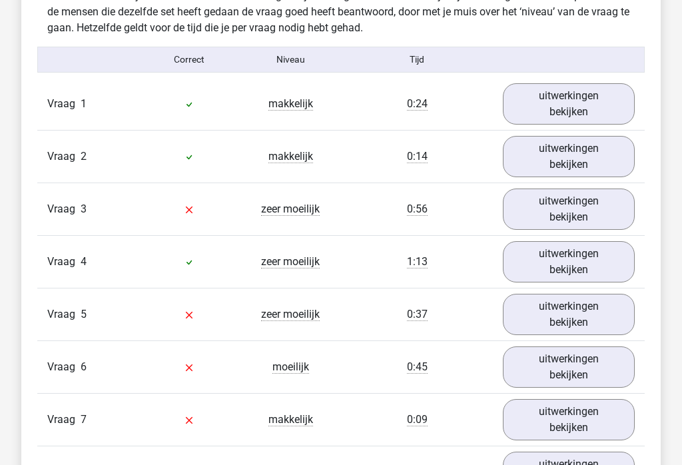
click at [581, 210] on link "uitwerkingen bekijken" at bounding box center [569, 209] width 132 height 41
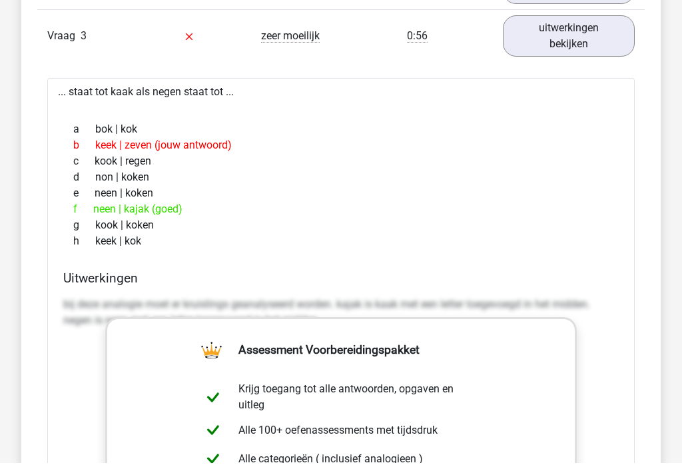
scroll to position [1238, 0]
click at [516, 219] on div "g kook | koken" at bounding box center [341, 225] width 556 height 16
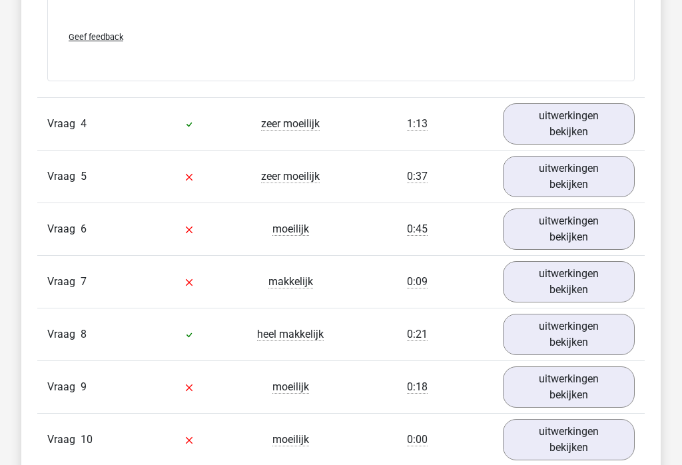
scroll to position [1909, 0]
click at [585, 179] on link "uitwerkingen bekijken" at bounding box center [569, 176] width 132 height 41
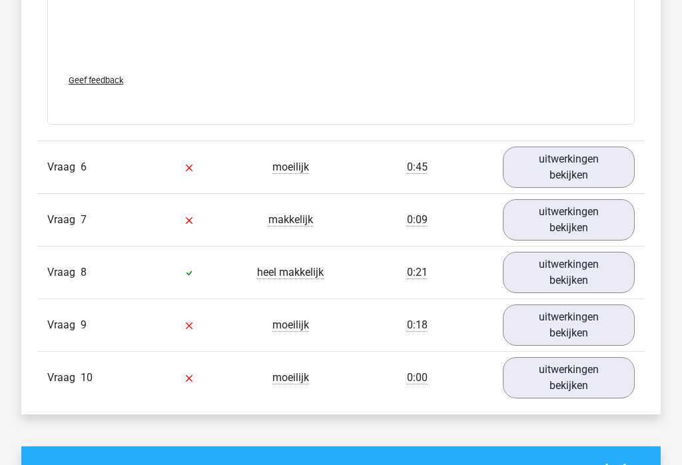
click at [571, 166] on link "uitwerkingen bekijken" at bounding box center [569, 167] width 132 height 41
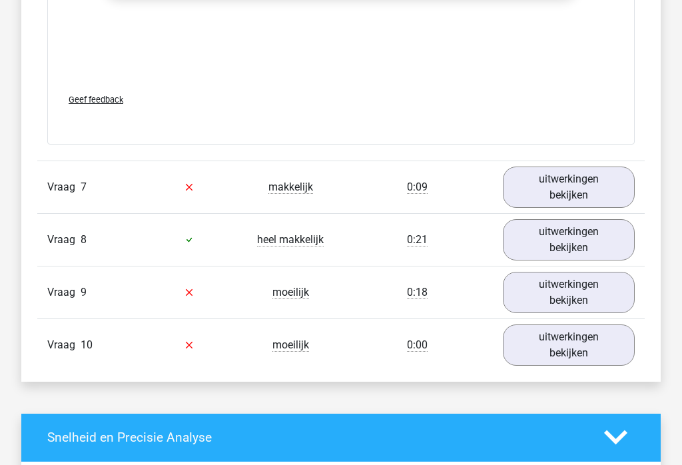
scroll to position [3420, 0]
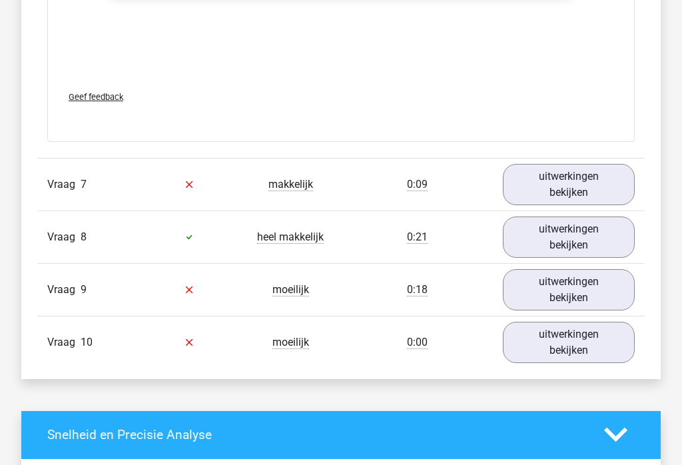
click at [589, 185] on link "uitwerkingen bekijken" at bounding box center [569, 184] width 132 height 41
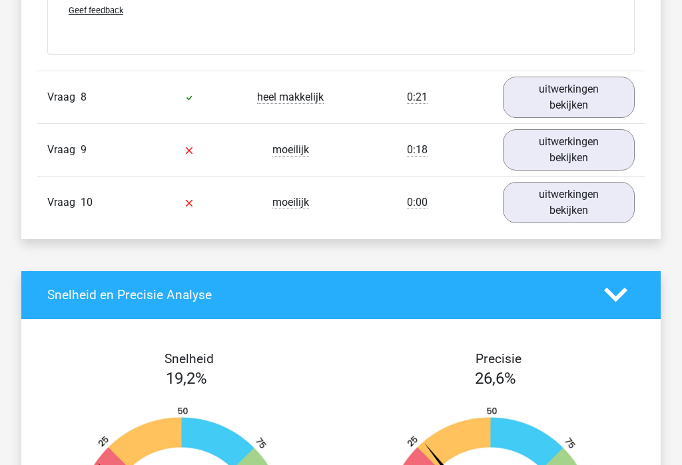
scroll to position [4265, 0]
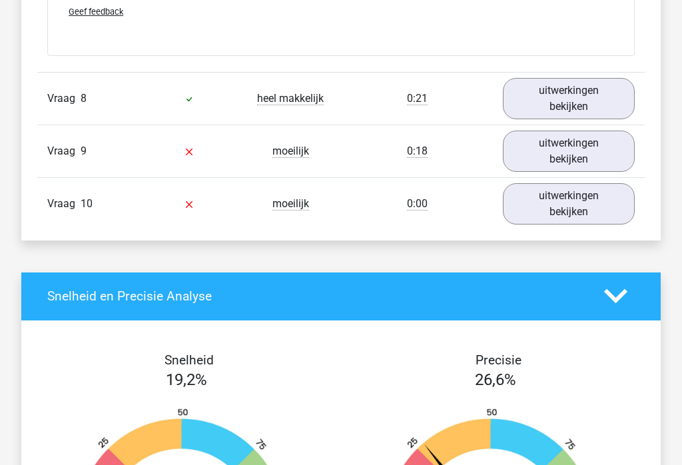
click at [590, 147] on link "uitwerkingen bekijken" at bounding box center [569, 151] width 132 height 41
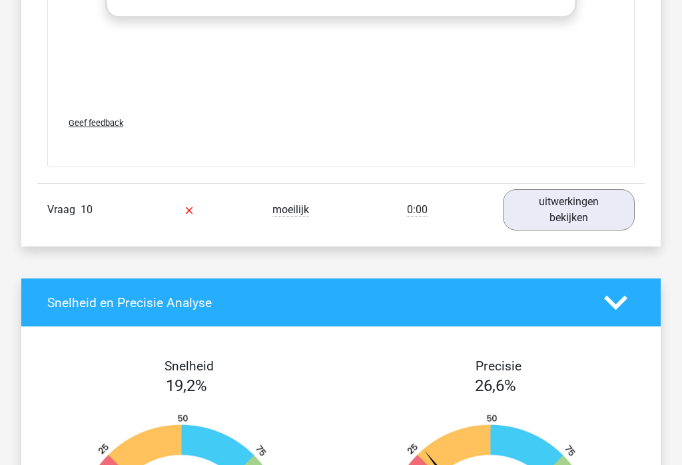
click at [579, 204] on link "uitwerkingen bekijken" at bounding box center [569, 210] width 132 height 41
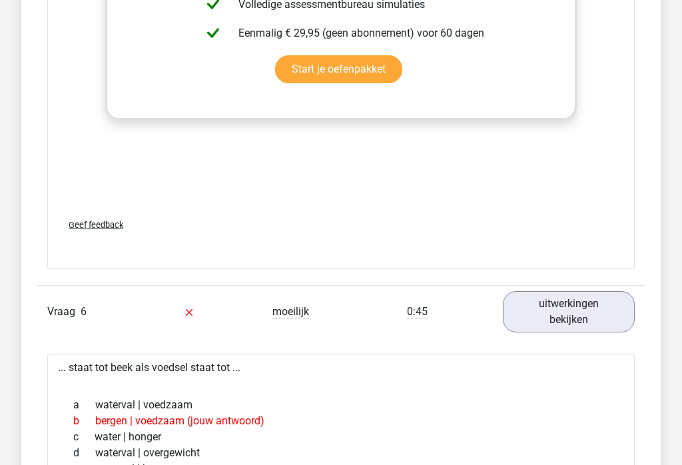
scroll to position [2515, 0]
